Goal: Communication & Community: Answer question/provide support

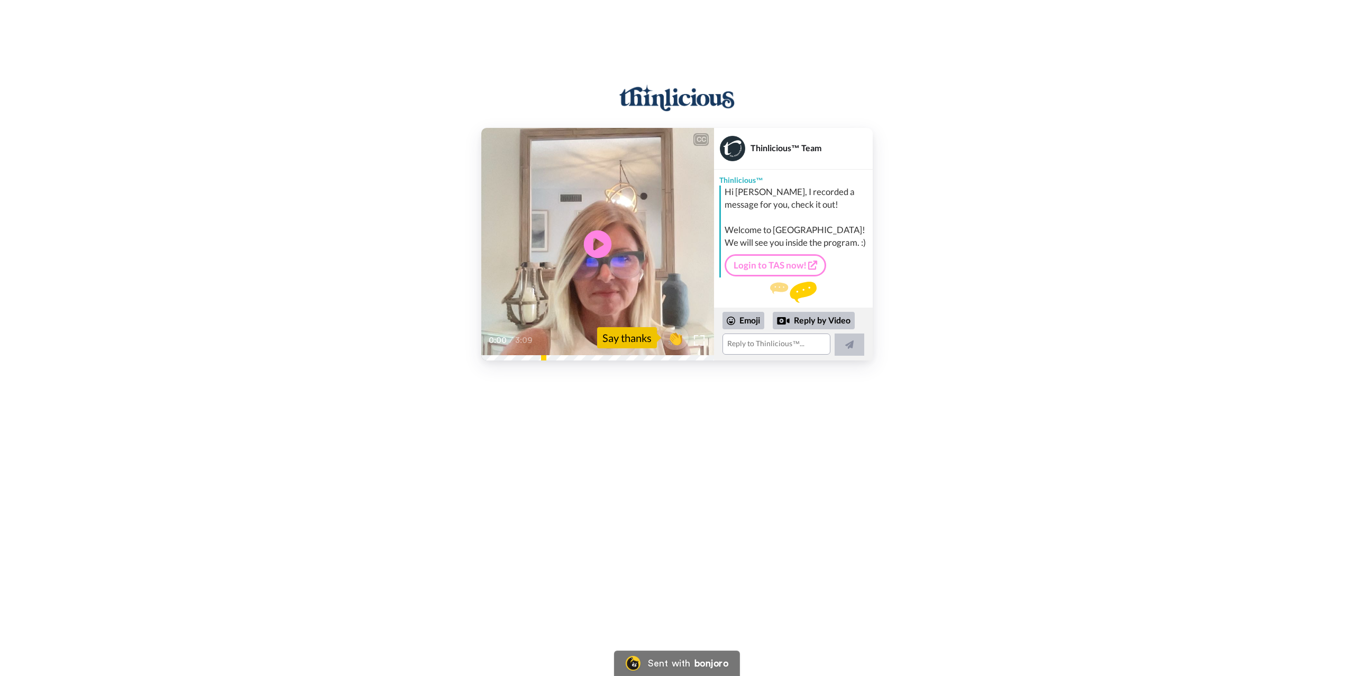
click at [597, 241] on icon "Play/Pause" at bounding box center [598, 244] width 28 height 50
click at [738, 342] on textarea at bounding box center [776, 344] width 108 height 21
type textarea "Hi"
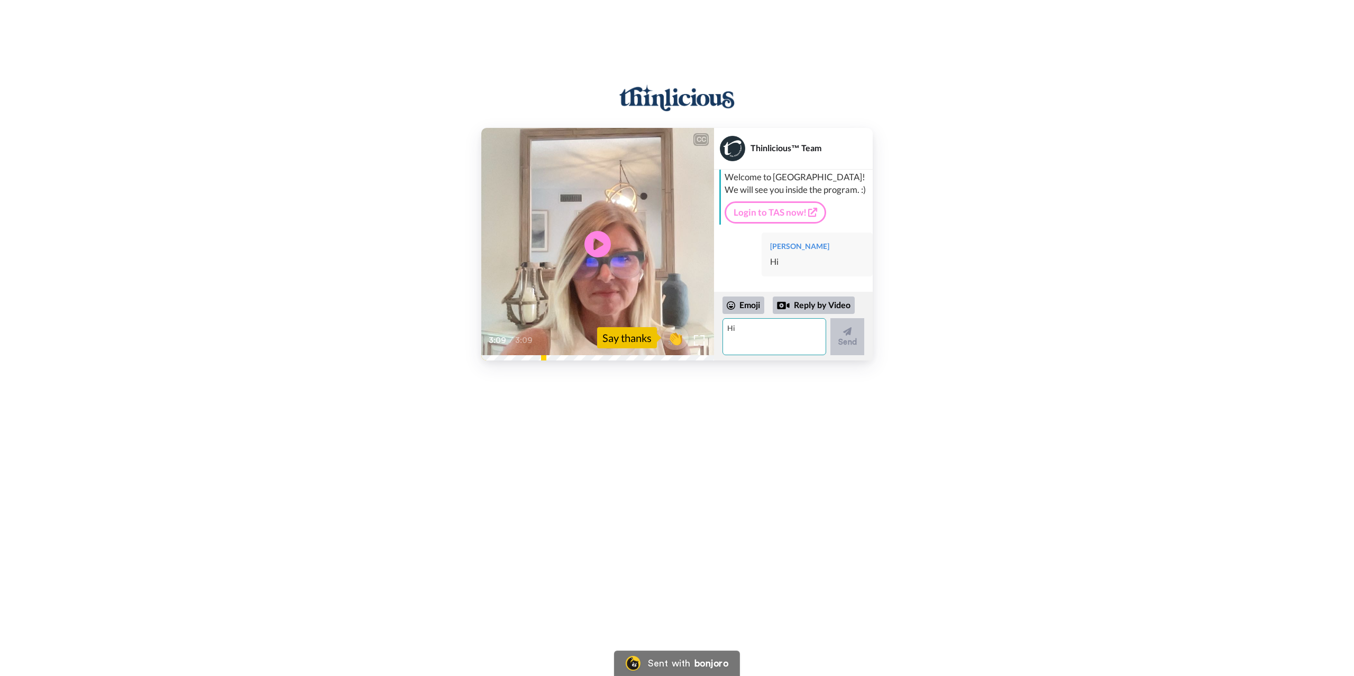
click at [736, 333] on textarea "Hi" at bounding box center [774, 336] width 104 height 37
drag, startPoint x: 794, startPoint y: 349, endPoint x: 783, endPoint y: 344, distance: 12.8
click at [783, 344] on textarea "I found [PERSON_NAME] on a summit I attended and then did the sugar detox after…" at bounding box center [774, 336] width 104 height 37
click at [787, 346] on textarea "I found [PERSON_NAME] on a summit I attended and then did the sugar detox after…" at bounding box center [774, 336] width 104 height 37
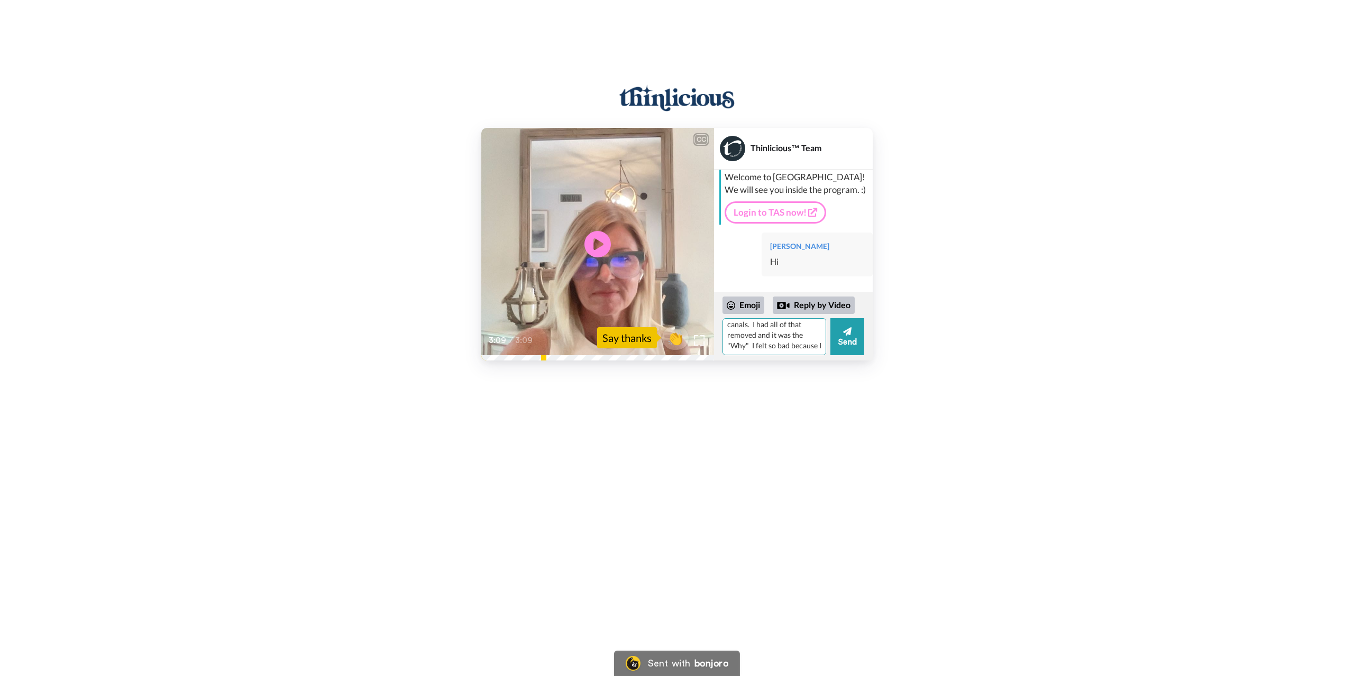
click at [813, 345] on textarea "I found [PERSON_NAME] on a summit I attended and then did the sugar detox after…" at bounding box center [774, 336] width 104 height 37
click at [815, 346] on textarea "I found [PERSON_NAME] on a summit I attended and then did the sugar detox after…" at bounding box center [774, 336] width 104 height 37
click at [783, 353] on textarea "I found [PERSON_NAME] on a summit I attended and then did the sugar detox after…" at bounding box center [774, 336] width 104 height 37
click at [802, 348] on textarea "I found [PERSON_NAME] on a summit I attended and then did the sugar detox after…" at bounding box center [774, 336] width 104 height 37
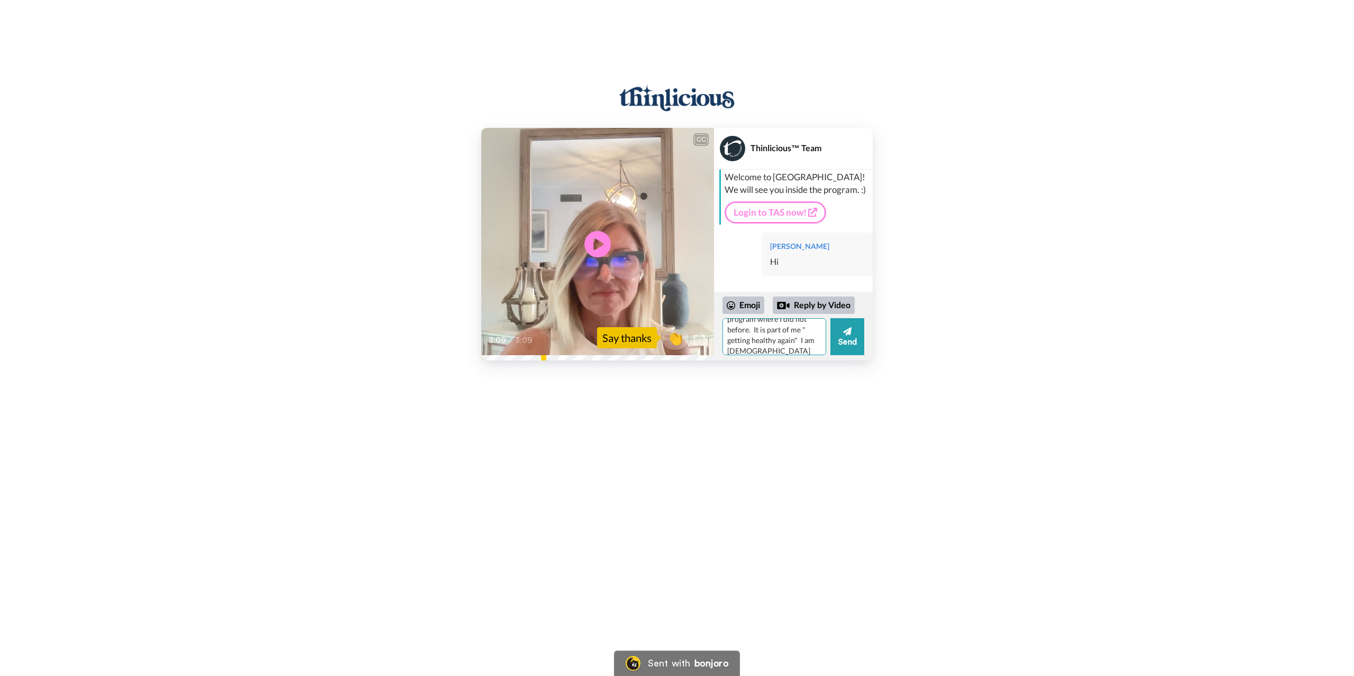
scroll to position [231, 0]
type textarea "I found [PERSON_NAME] on a summit I attended and then did the sugar detox after…"
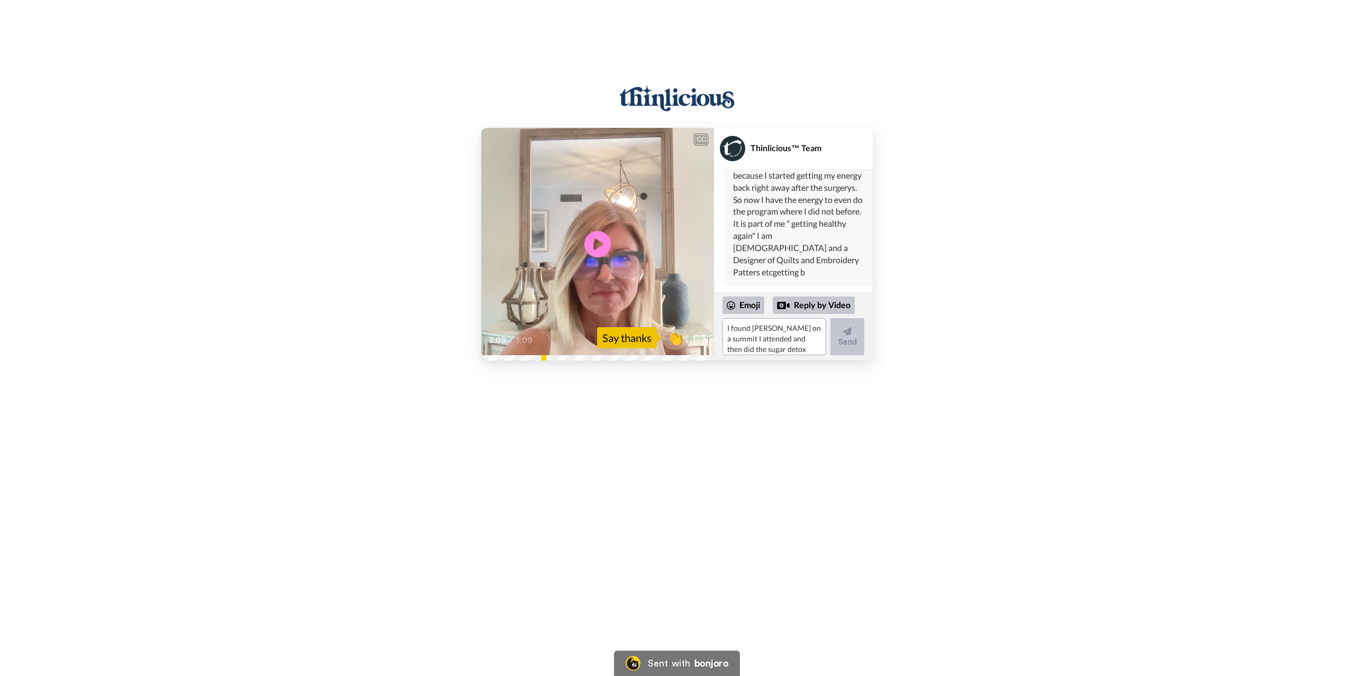
scroll to position [280, 0]
click at [621, 340] on div "Say thanks" at bounding box center [627, 337] width 60 height 21
click at [677, 341] on span "👏" at bounding box center [675, 337] width 33 height 21
